Goal: Check status: Check status

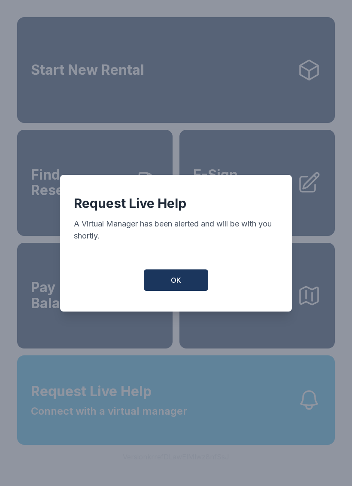
click at [186, 286] on button "OK" at bounding box center [176, 279] width 64 height 21
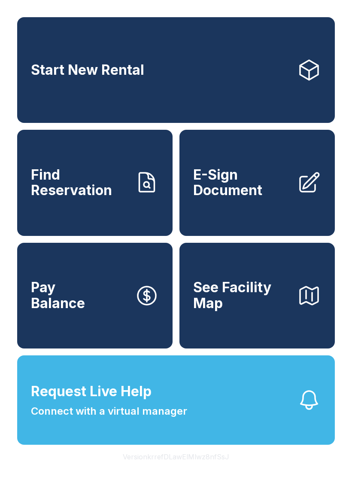
click at [97, 198] on span "Find Reservation" at bounding box center [79, 182] width 97 height 31
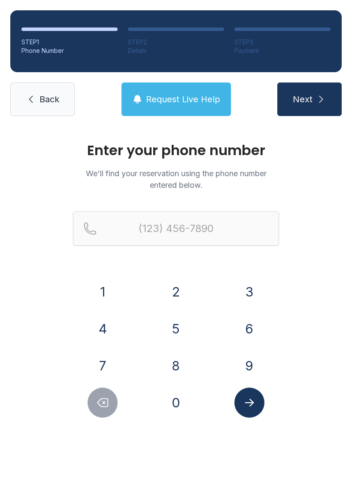
click at [240, 361] on button "9" at bounding box center [249, 365] width 30 height 30
click at [182, 366] on button "8" at bounding box center [176, 365] width 30 height 30
click at [184, 398] on button "0" at bounding box center [176, 402] width 30 height 30
click at [255, 287] on button "3" at bounding box center [249, 292] width 30 height 30
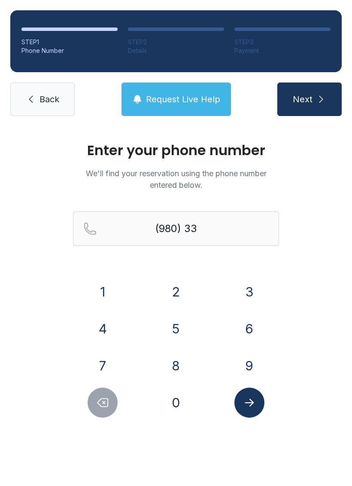
click at [183, 405] on button "0" at bounding box center [176, 402] width 30 height 30
click at [186, 367] on button "8" at bounding box center [176, 365] width 30 height 30
click at [259, 297] on button "3" at bounding box center [249, 292] width 30 height 30
click at [182, 300] on button "2" at bounding box center [176, 292] width 30 height 30
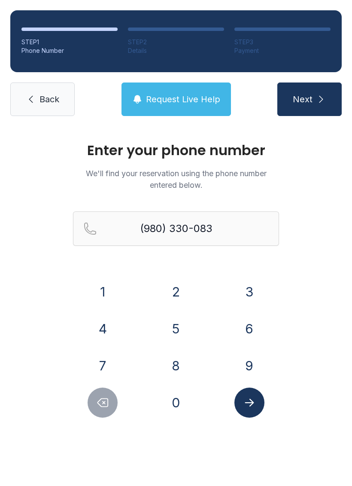
type input "[PHONE_NUMBER]"
click at [248, 401] on icon "Submit lookup form" at bounding box center [249, 402] width 13 height 13
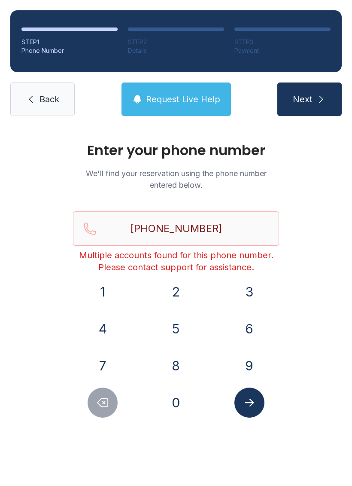
click at [255, 401] on icon "Submit lookup form" at bounding box center [249, 402] width 13 height 13
click at [199, 104] on span "Request Live Help" at bounding box center [183, 99] width 74 height 12
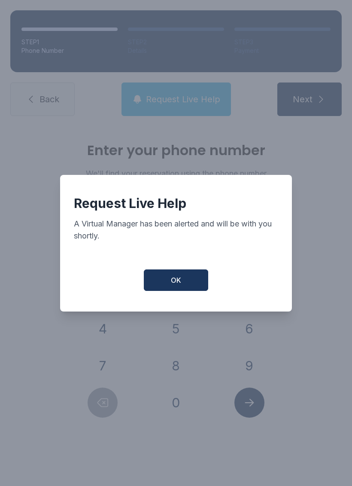
click at [186, 291] on button "OK" at bounding box center [176, 279] width 64 height 21
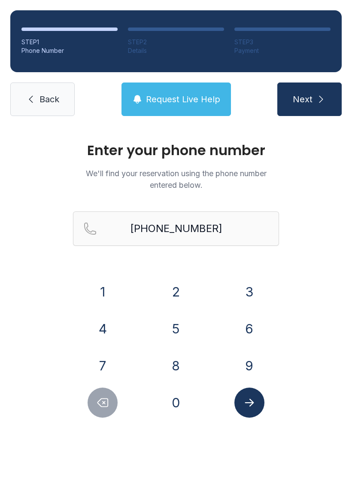
click at [48, 94] on span "Back" at bounding box center [50, 99] width 20 height 12
